Goal: Task Accomplishment & Management: Use online tool/utility

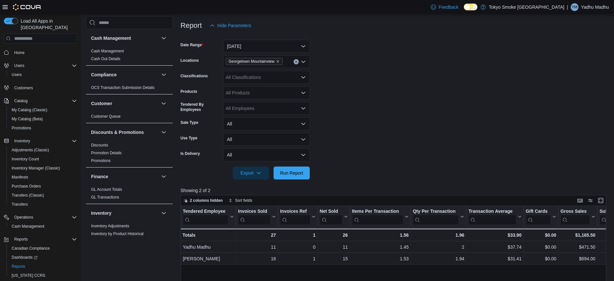
scroll to position [381, 0]
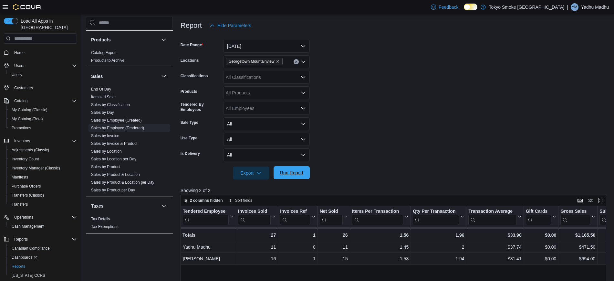
click at [296, 177] on span "Run Report" at bounding box center [292, 172] width 28 height 13
click at [301, 176] on span "Run Report" at bounding box center [292, 172] width 28 height 13
click at [299, 176] on span "Run Report" at bounding box center [292, 172] width 28 height 13
click at [285, 170] on span "Run Report" at bounding box center [291, 172] width 23 height 6
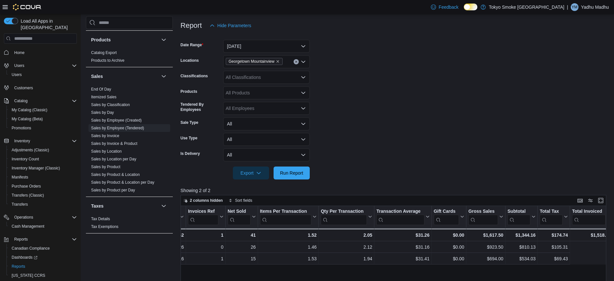
scroll to position [0, 0]
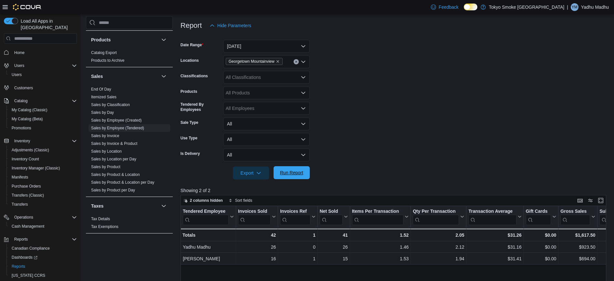
click at [299, 172] on span "Run Report" at bounding box center [291, 172] width 23 height 6
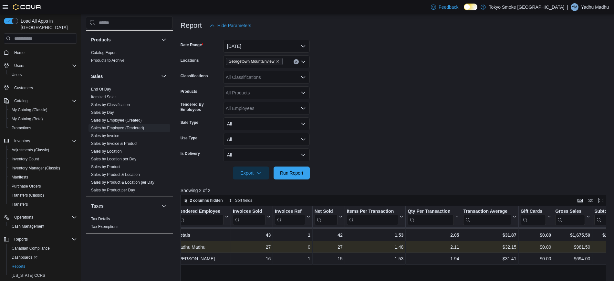
scroll to position [0, 6]
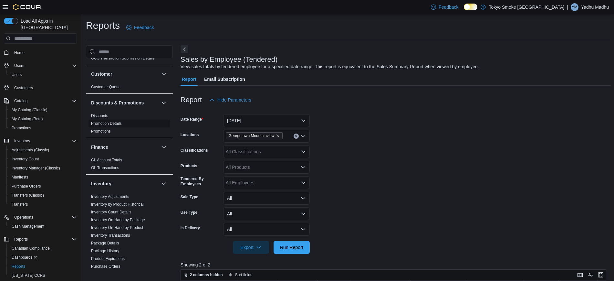
scroll to position [59, 0]
click at [303, 167] on icon "Open list of options" at bounding box center [303, 166] width 5 height 5
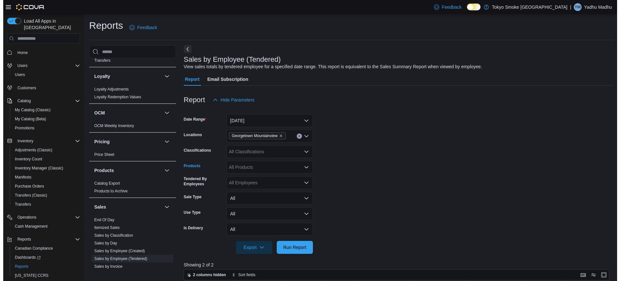
scroll to position [381, 0]
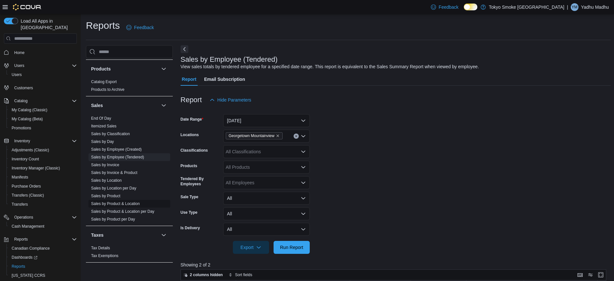
click at [112, 202] on link "Sales by Product & Location" at bounding box center [115, 203] width 49 height 5
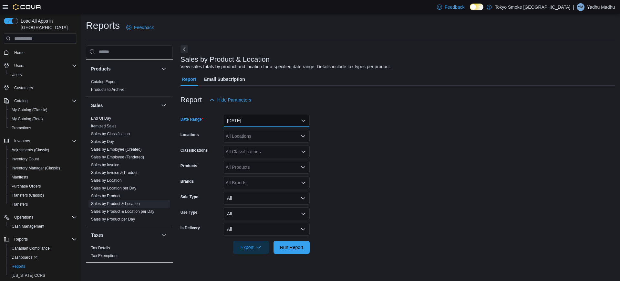
click at [295, 120] on button "Yesterday" at bounding box center [266, 120] width 87 height 13
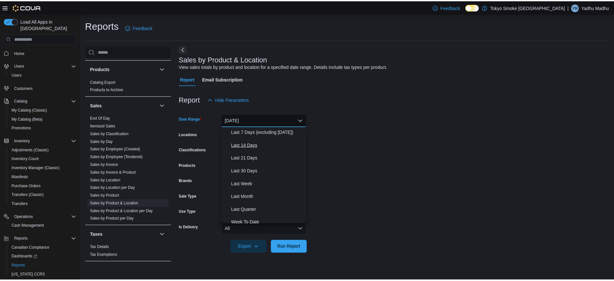
scroll to position [53, 0]
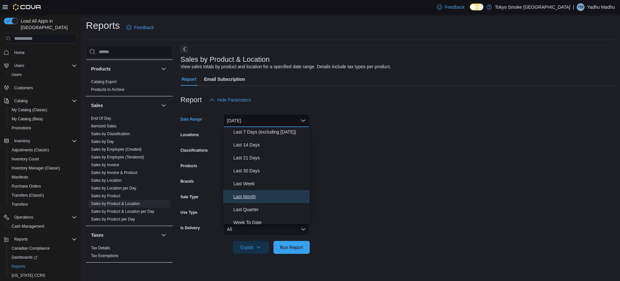
click at [250, 196] on span "Last Month" at bounding box center [271, 197] width 74 height 8
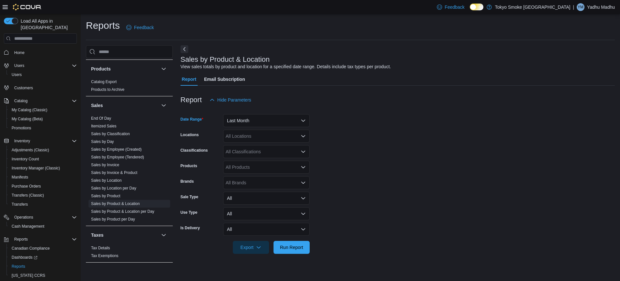
click at [262, 135] on div "All Locations" at bounding box center [266, 136] width 87 height 13
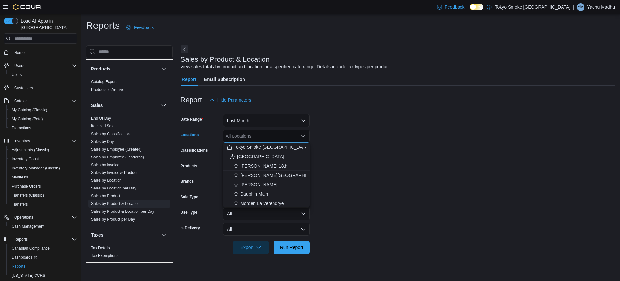
click at [353, 137] on form "Date Range Last Month Locations All Locations Combo box. Selected. Combo box in…" at bounding box center [398, 179] width 435 height 147
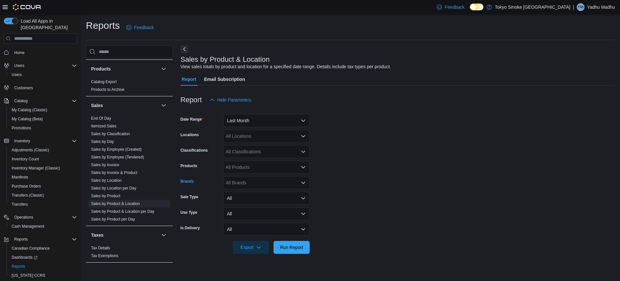
click at [247, 183] on div "All Brands" at bounding box center [266, 182] width 87 height 13
type input "****"
click at [232, 195] on span "Tribal" at bounding box center [266, 193] width 79 height 6
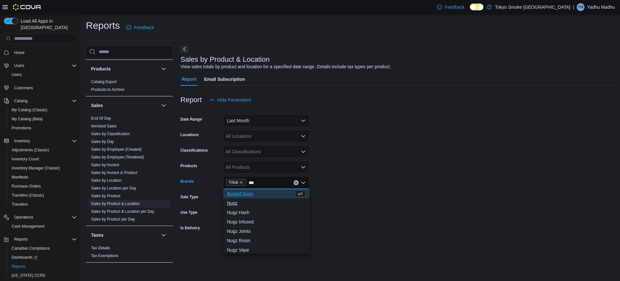
type input "***"
click at [237, 203] on span "Nugz" at bounding box center [266, 203] width 79 height 6
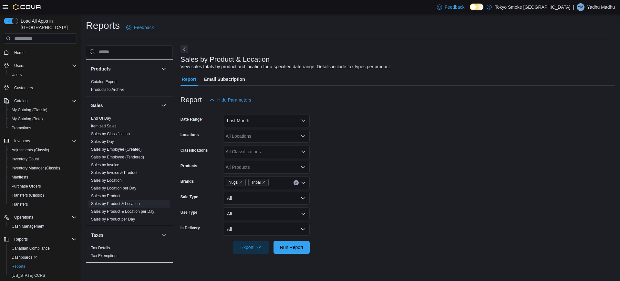
click at [349, 201] on form "Date Range Last Month Locations All Locations Classifications All Classificatio…" at bounding box center [398, 179] width 435 height 147
click at [278, 250] on span "Run Report" at bounding box center [292, 246] width 28 height 13
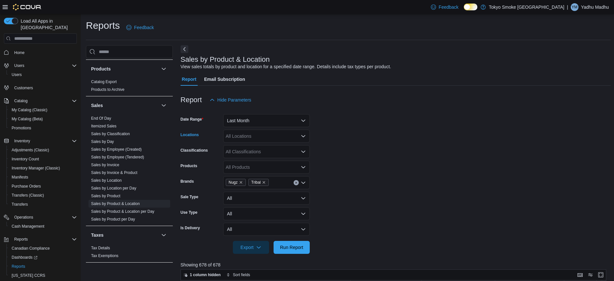
click at [248, 139] on div "All Locations" at bounding box center [266, 136] width 87 height 13
type input "***"
click at [249, 144] on span "Georgetown Mountainview" at bounding box center [267, 147] width 54 height 6
click at [291, 248] on span "Run Report" at bounding box center [291, 247] width 23 height 6
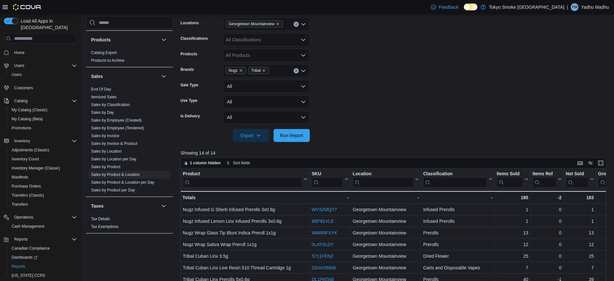
scroll to position [110, 0]
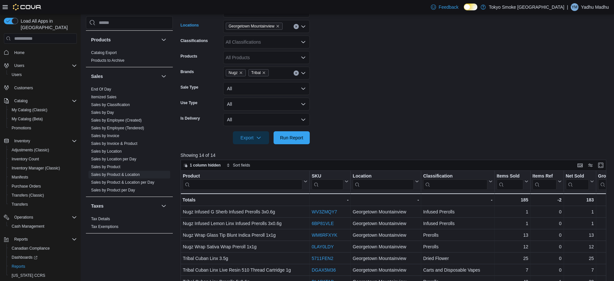
click at [297, 27] on icon "Clear input" at bounding box center [296, 26] width 3 height 3
type input "****"
click at [277, 46] on span "Waterloo Commons" at bounding box center [260, 47] width 40 height 6
click at [309, 137] on button "Run Report" at bounding box center [292, 137] width 36 height 13
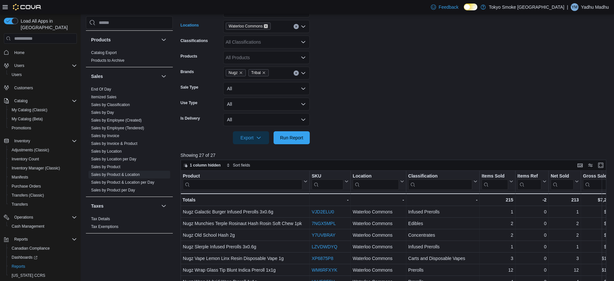
click at [267, 25] on icon "Remove Waterloo Commons from selection in this group" at bounding box center [266, 26] width 4 height 4
type input "**"
click at [261, 36] on span "94 Cumberland St" at bounding box center [262, 37] width 45 height 6
click at [296, 138] on span "Run Report" at bounding box center [291, 137] width 23 height 6
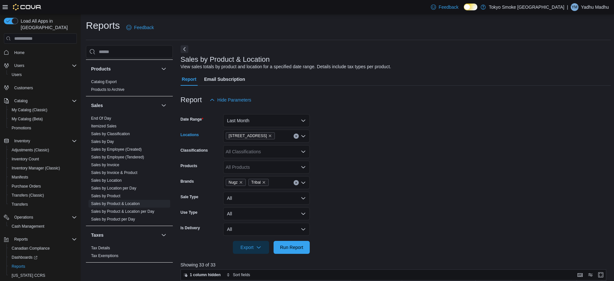
click at [297, 136] on icon "Clear input" at bounding box center [296, 136] width 3 height 3
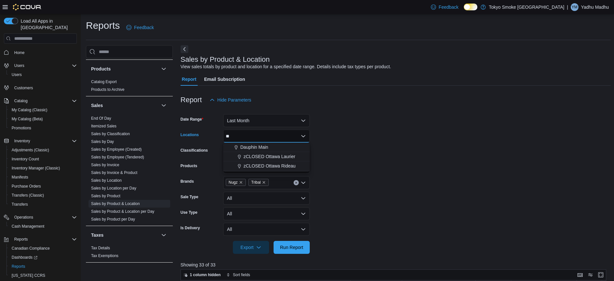
type input "*"
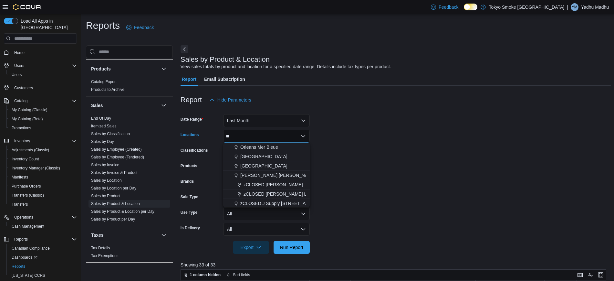
type input "*"
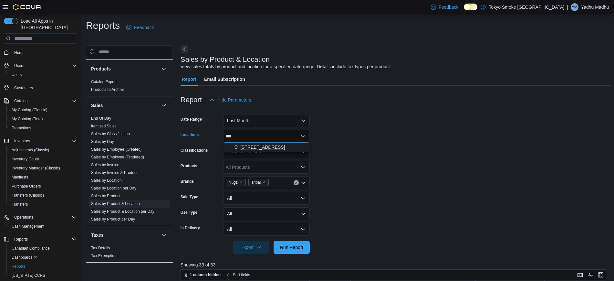
type input "***"
click at [270, 148] on div "450 Yonge St" at bounding box center [266, 147] width 79 height 6
click at [291, 247] on span "Run Report" at bounding box center [291, 247] width 23 height 6
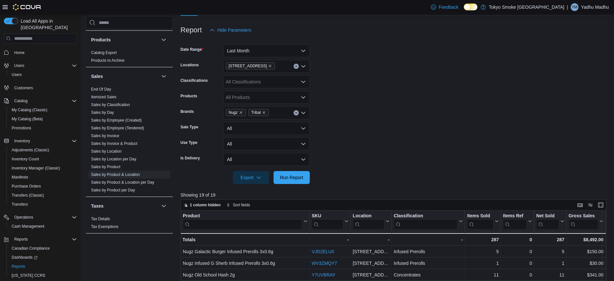
scroll to position [69, 0]
click at [309, 182] on button "Run Report" at bounding box center [292, 177] width 36 height 13
